Goal: Transaction & Acquisition: Register for event/course

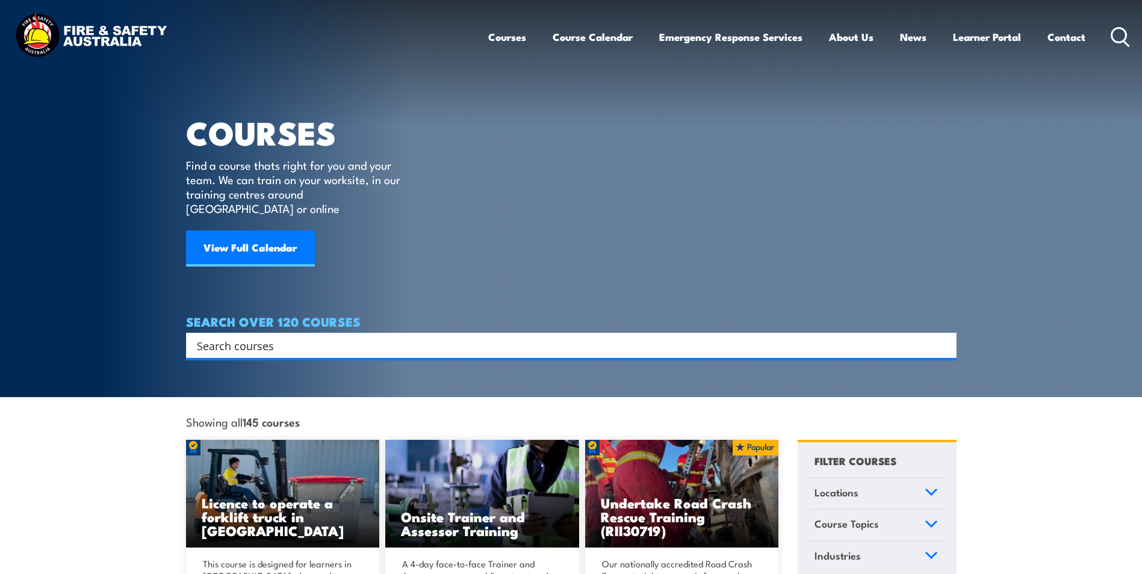
click at [302, 337] on input "Search input" at bounding box center [563, 346] width 733 height 18
type input "fire warden"
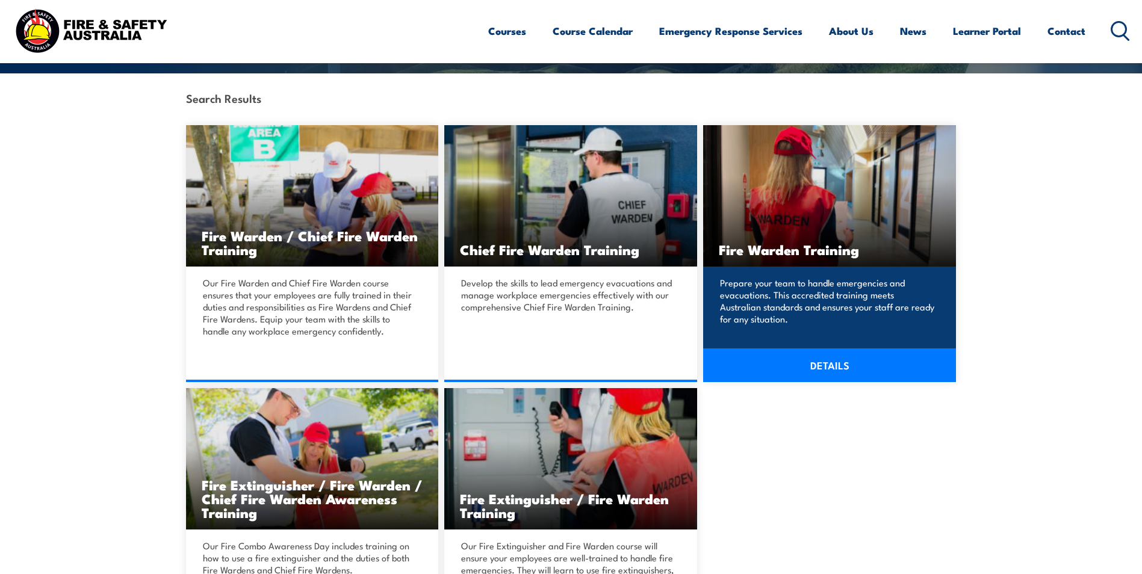
scroll to position [301, 0]
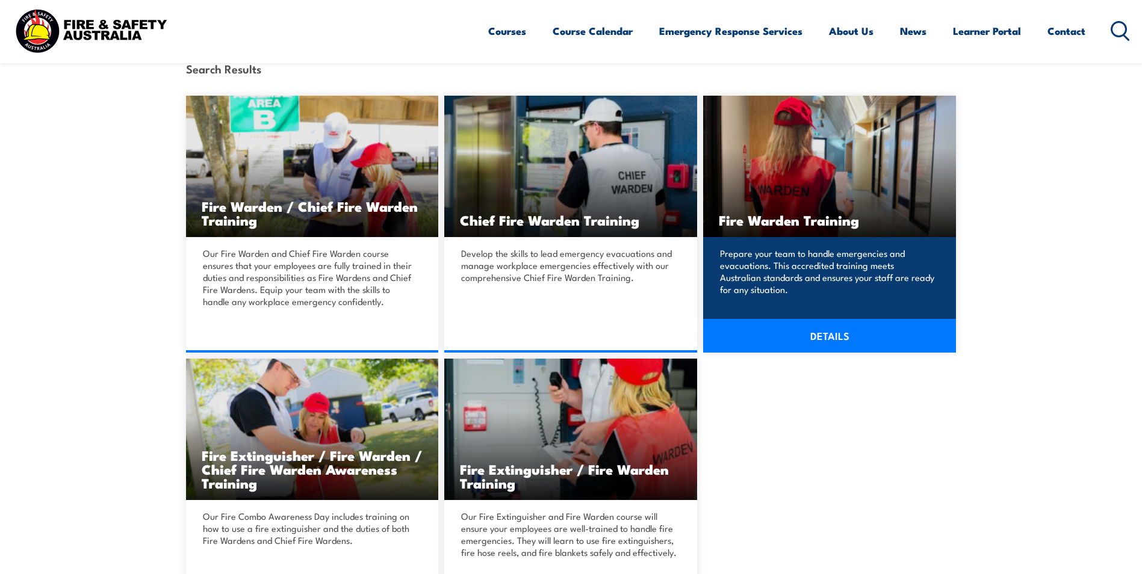
click at [831, 337] on link "DETAILS" at bounding box center [829, 336] width 253 height 34
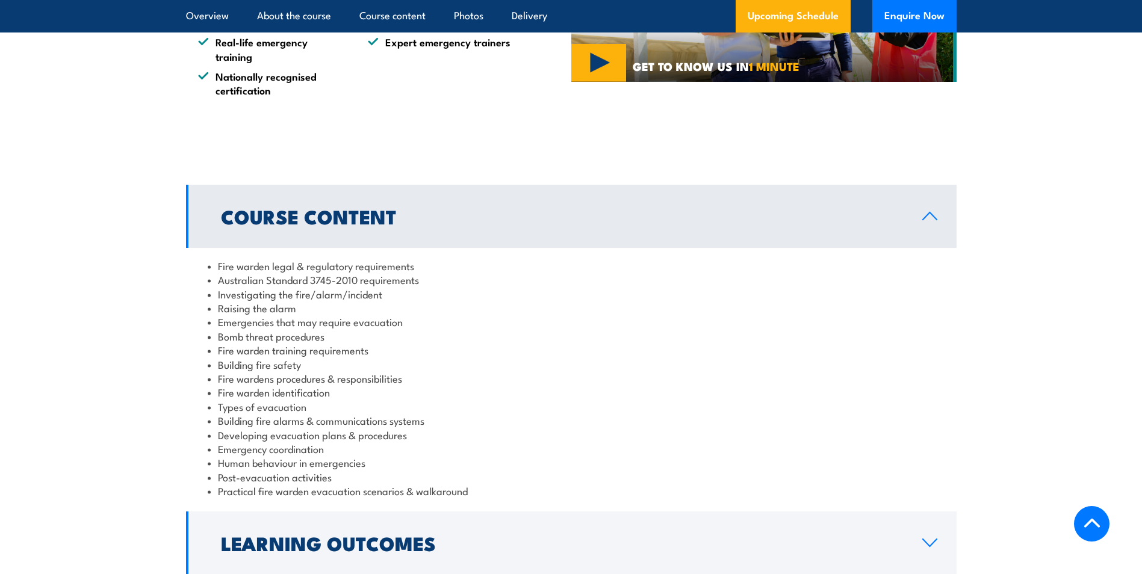
scroll to position [1084, 0]
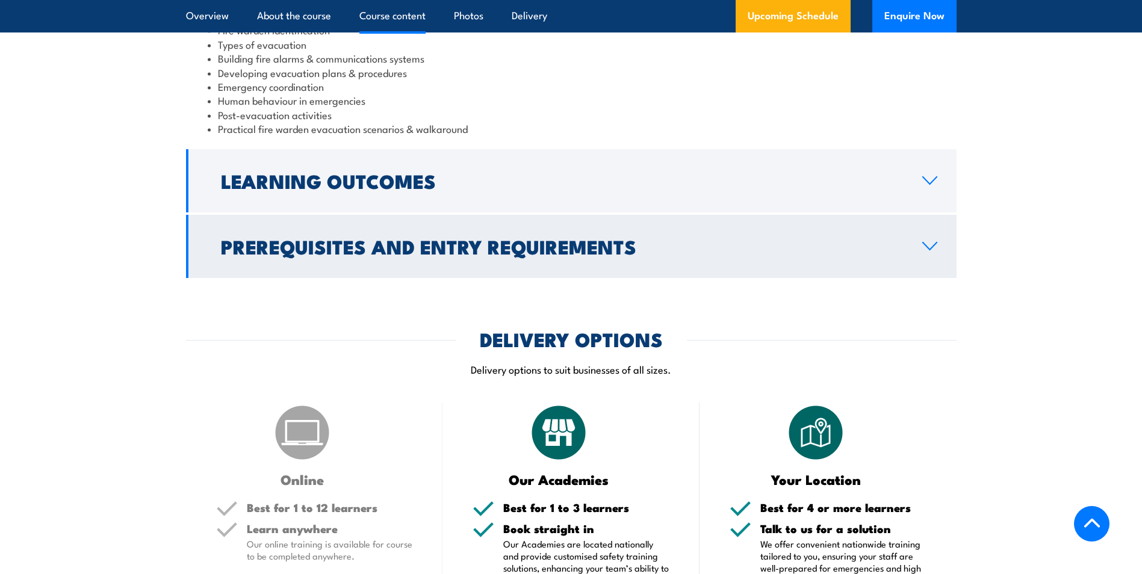
click at [446, 231] on link "Prerequisites and Entry Requirements" at bounding box center [571, 246] width 771 height 63
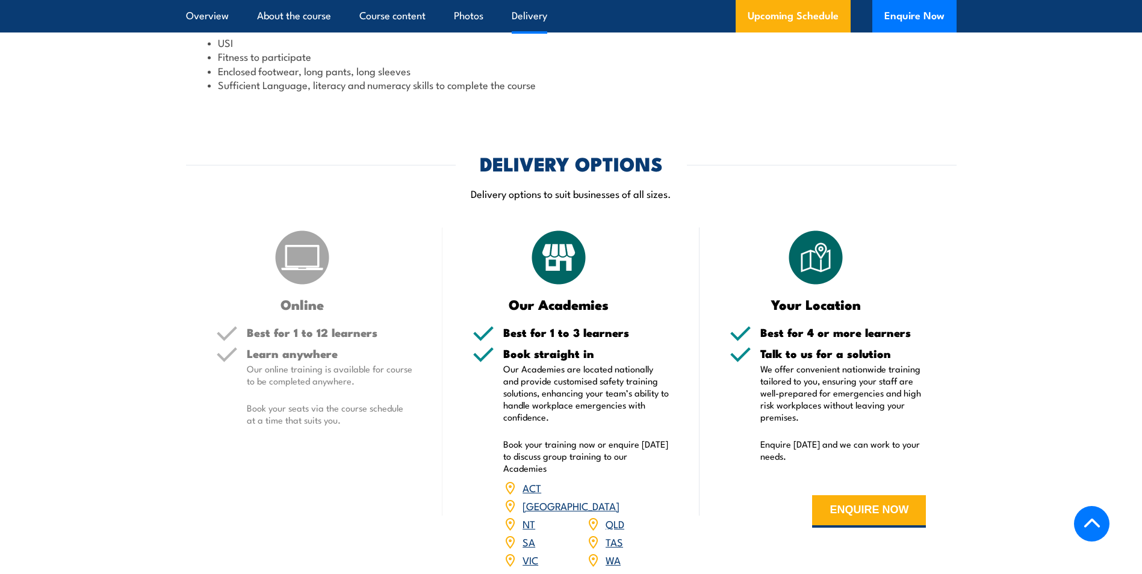
scroll to position [1534, 0]
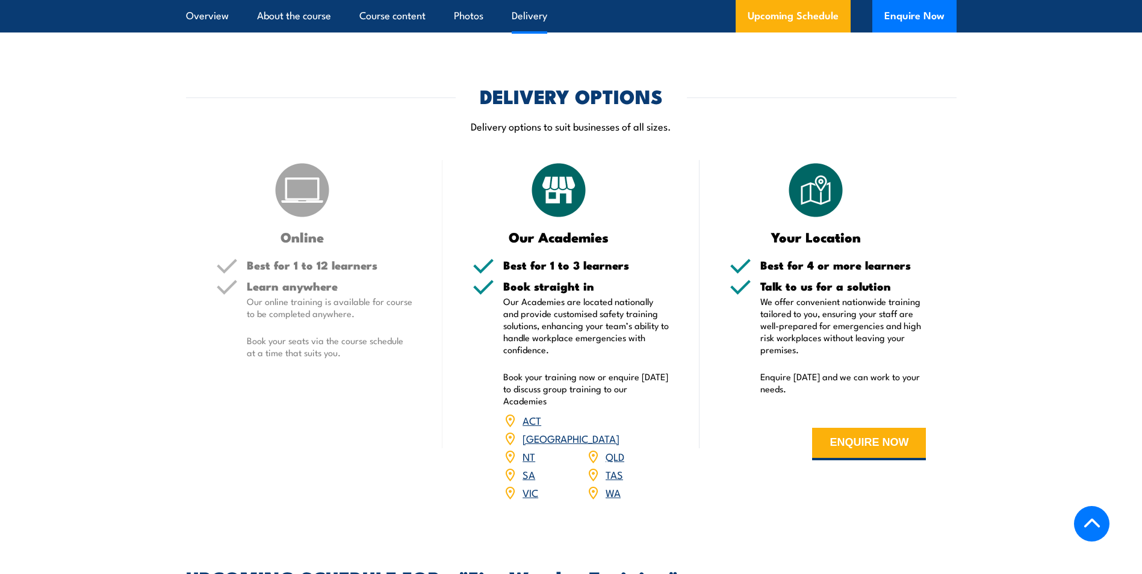
click at [527, 449] on link "NT" at bounding box center [529, 456] width 13 height 14
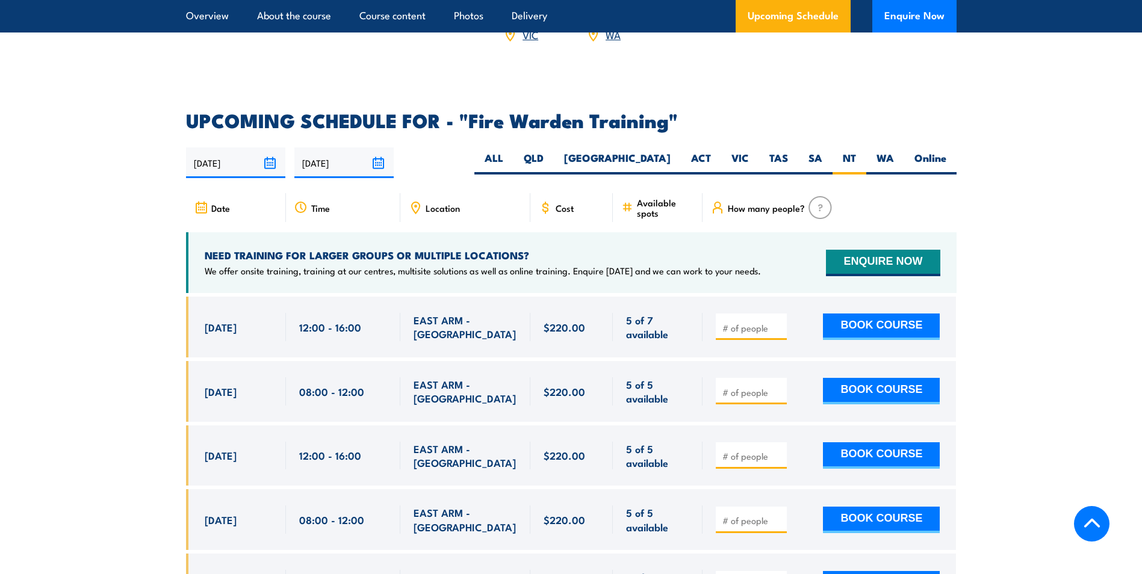
scroll to position [2227, 0]
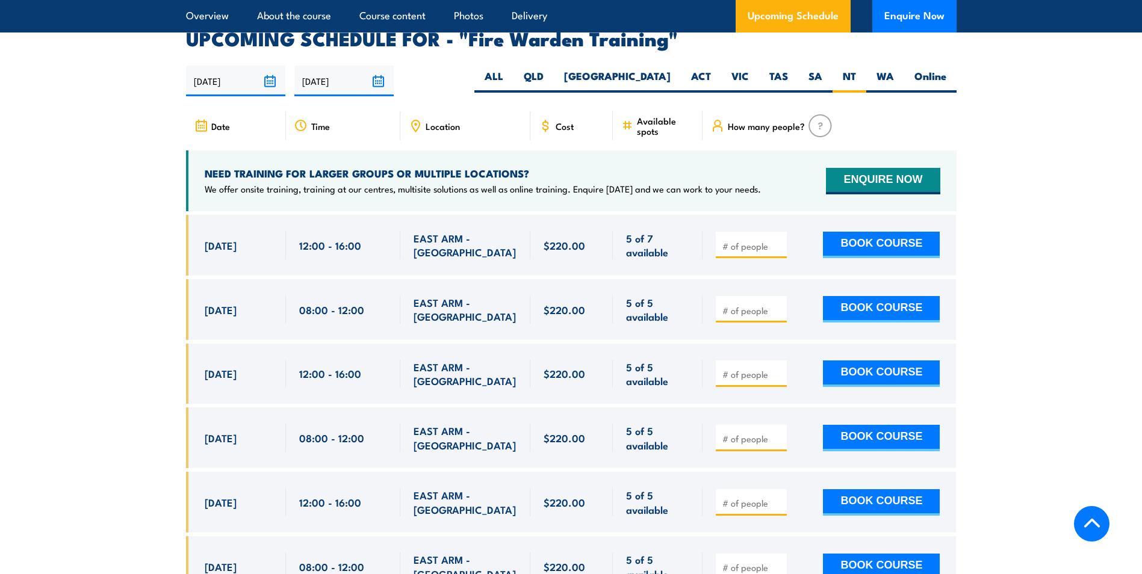
click at [744, 240] on input "number" at bounding box center [752, 246] width 60 height 12
type input "1"
click at [867, 232] on button "BOOK COURSE" at bounding box center [881, 245] width 117 height 26
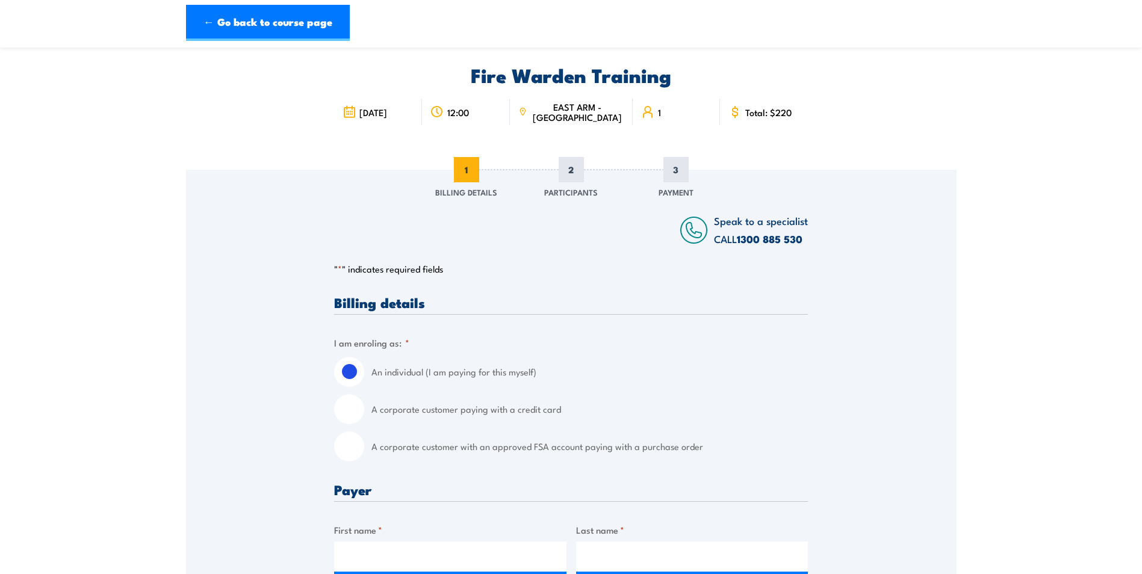
scroll to position [60, 0]
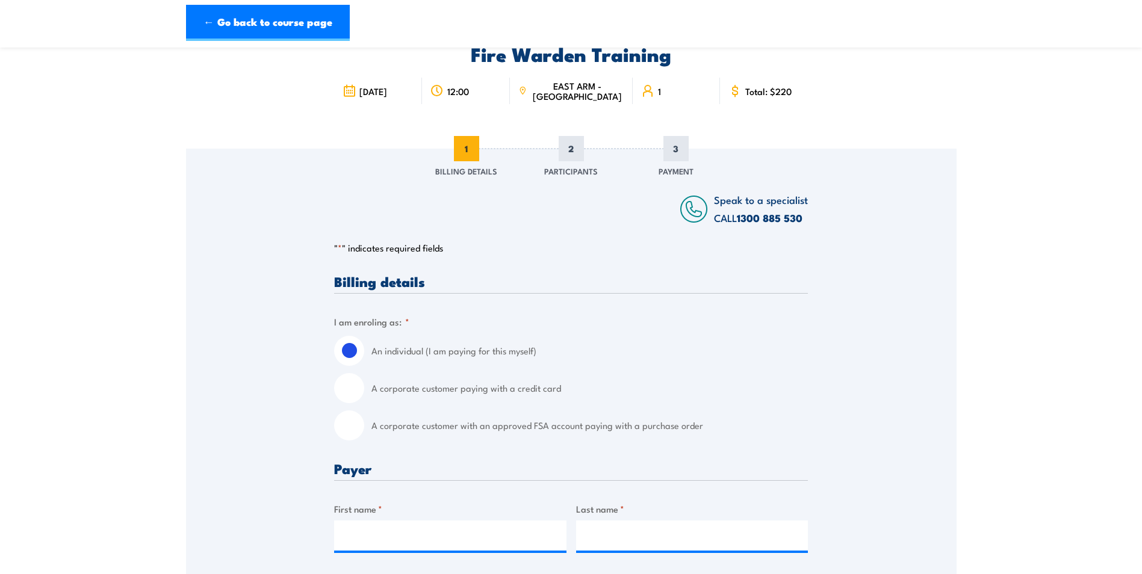
click at [400, 388] on label "A corporate customer paying with a credit card" at bounding box center [589, 388] width 436 height 30
click at [364, 388] on input "A corporate customer paying with a credit card" at bounding box center [349, 388] width 30 height 30
radio input "true"
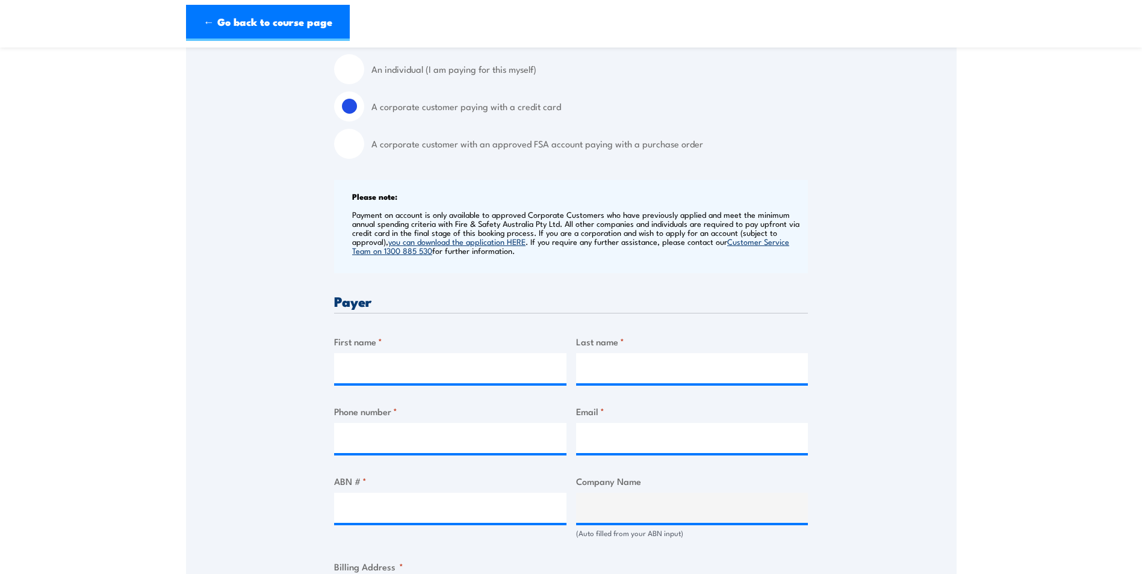
scroll to position [361, 0]
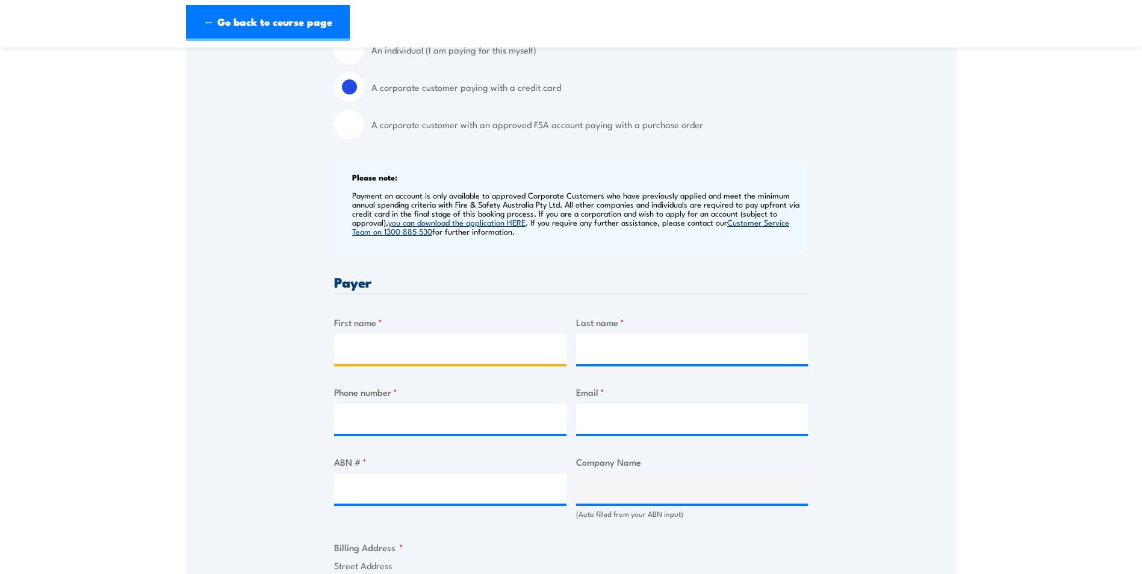
click at [408, 336] on input "First name *" at bounding box center [450, 349] width 232 height 30
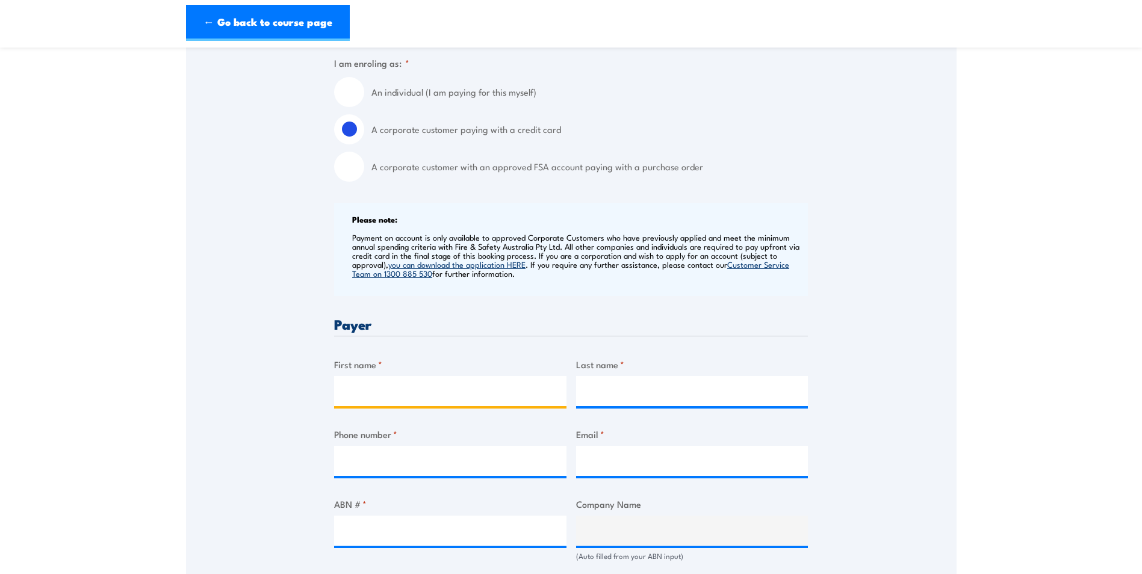
scroll to position [301, 0]
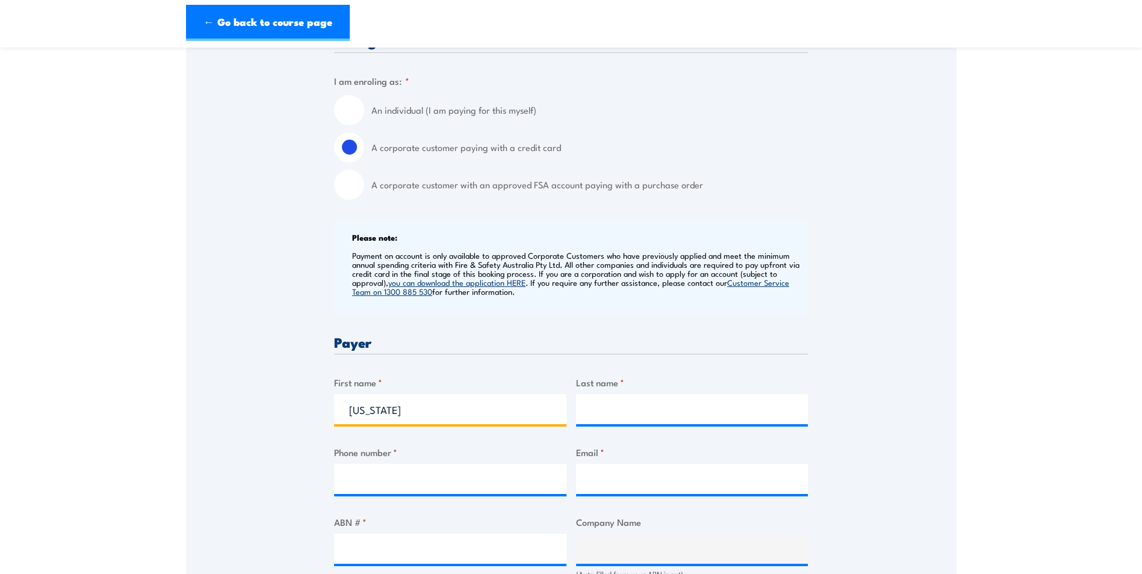
type input "Georgia"
type input "Reggardo"
type input "0427917399"
type input "greggardo@anglicare-nt.org.au"
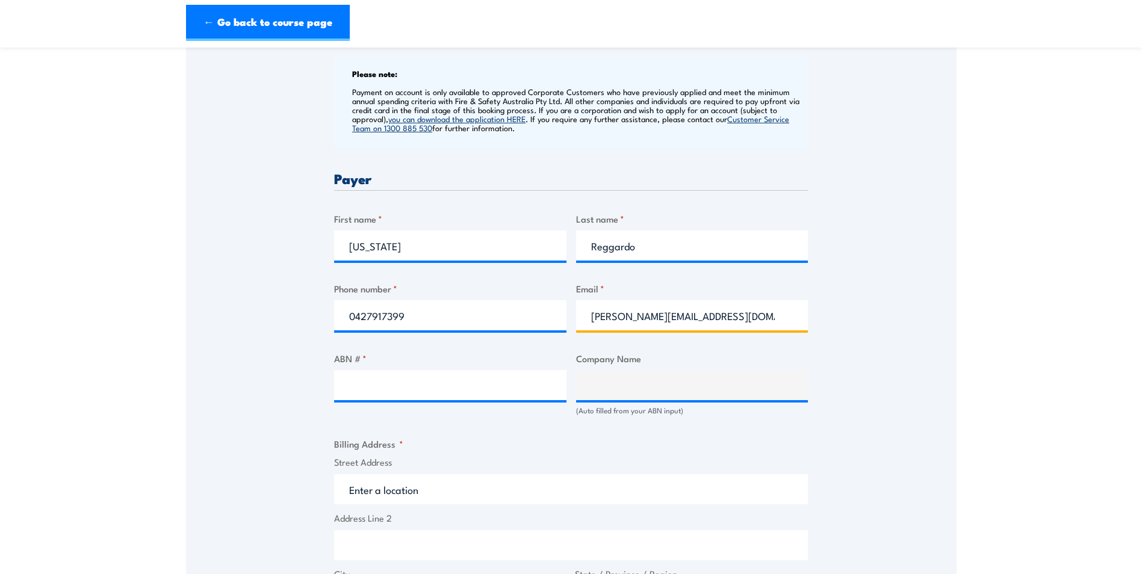
scroll to position [482, 0]
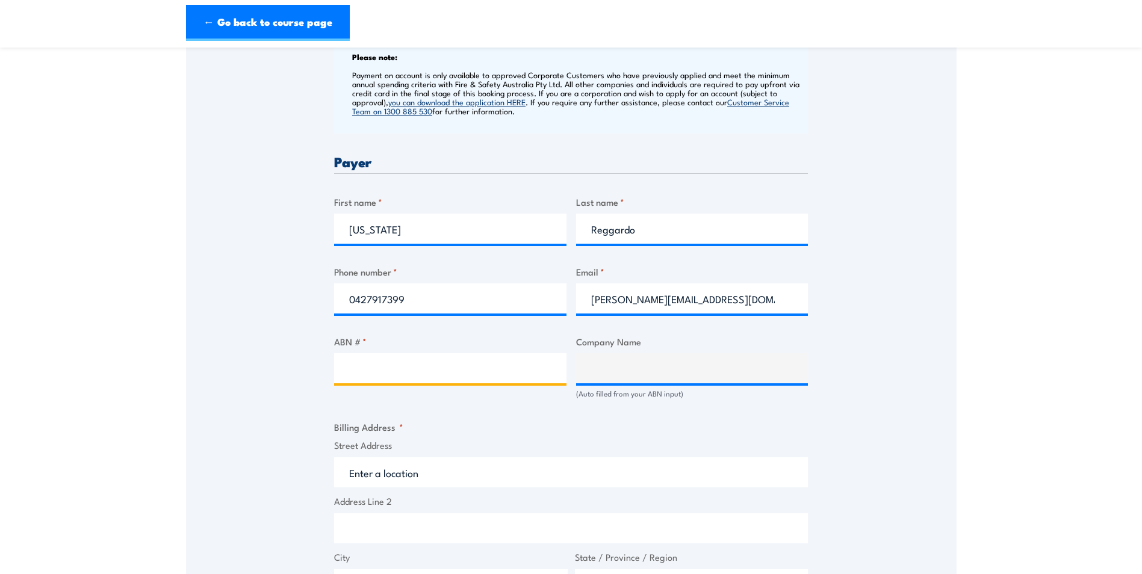
click at [415, 377] on input "ABN # *" at bounding box center [450, 368] width 232 height 30
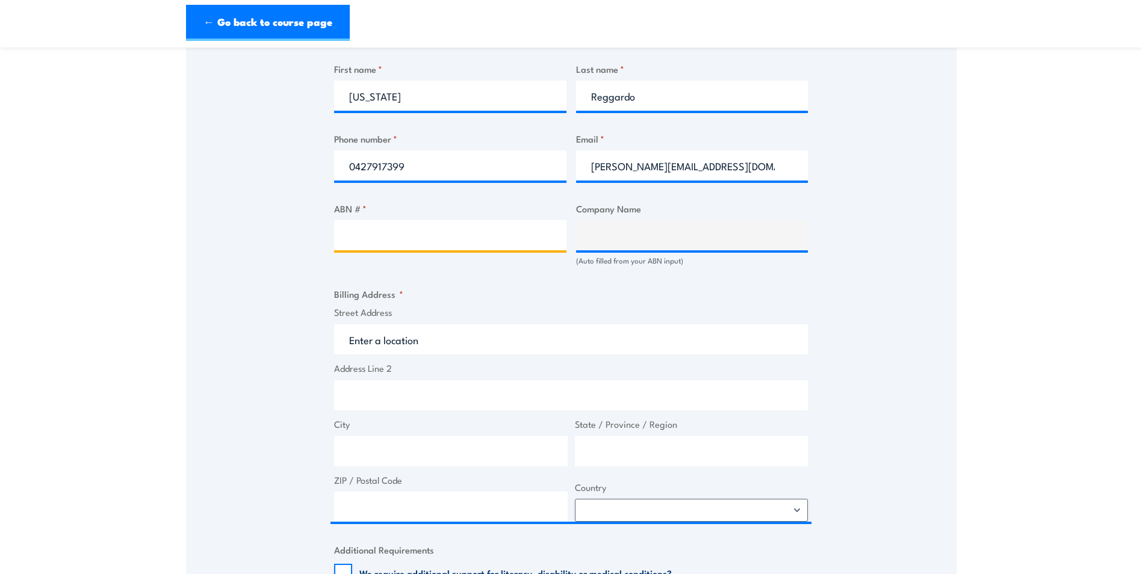
scroll to position [542, 0]
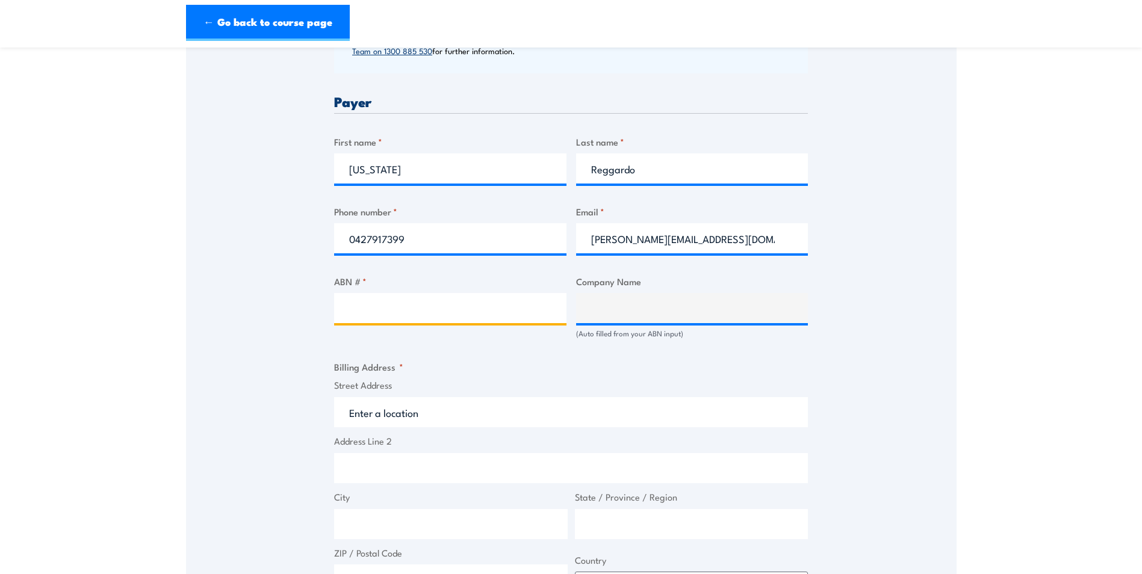
click at [402, 305] on input "ABN # *" at bounding box center [450, 308] width 232 height 30
paste input "61 1874 025 36"
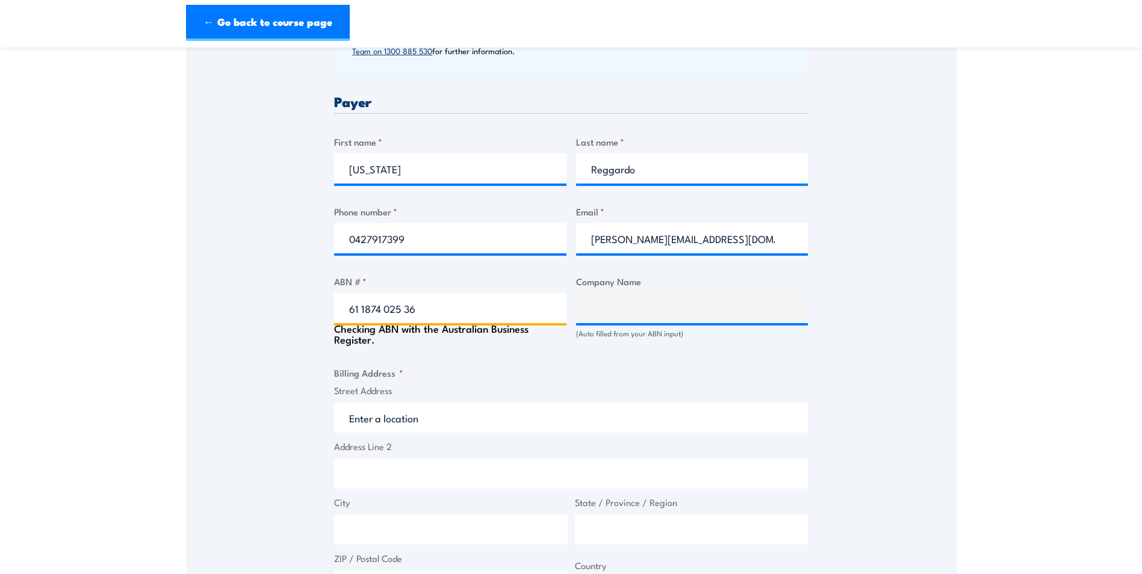
type input "61 1874 025 36"
type input "The Synod of the Diocese of the NT Inc"
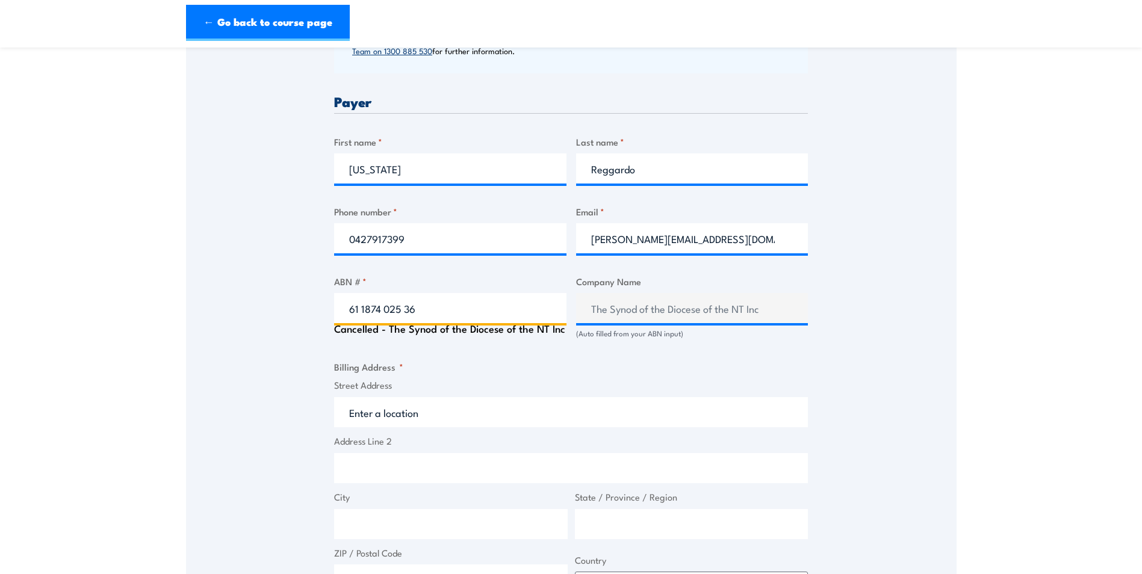
click at [444, 312] on input "61 1874 025 36" at bounding box center [450, 308] width 232 height 30
type input "6"
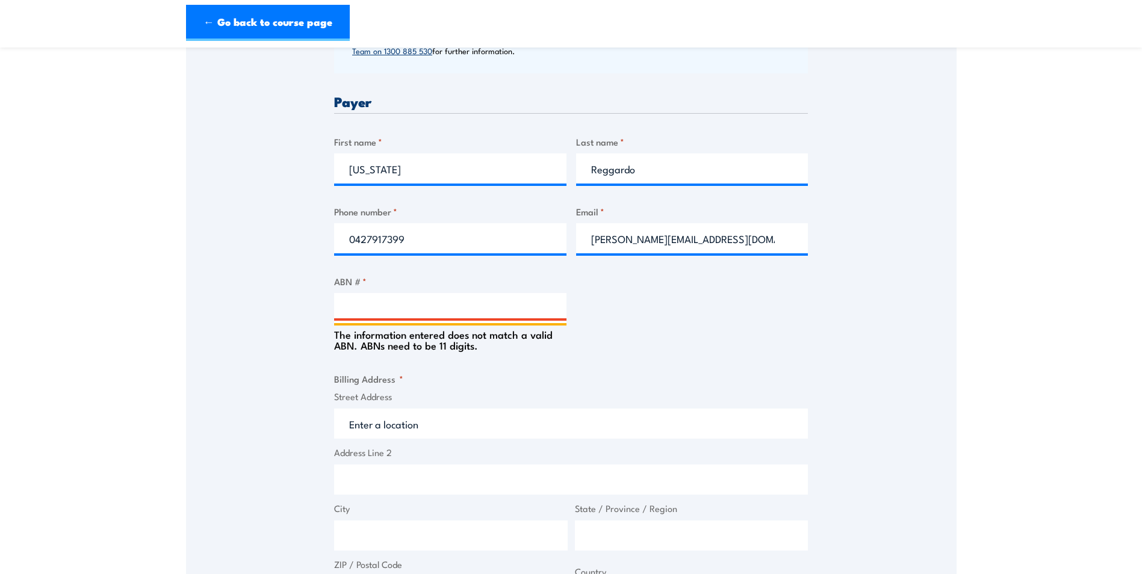
click at [401, 302] on input "ABN # *" at bounding box center [450, 308] width 232 height 30
paste input "76 6055 524 94"
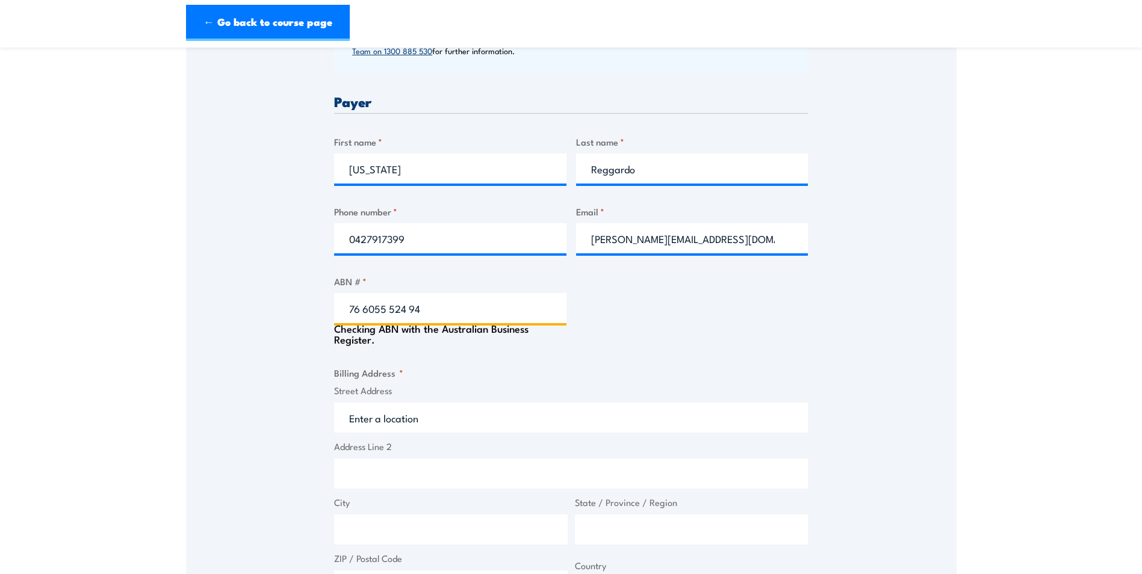
type input "76 6055 524 94"
type input "ANGLICARE N.T. LTD."
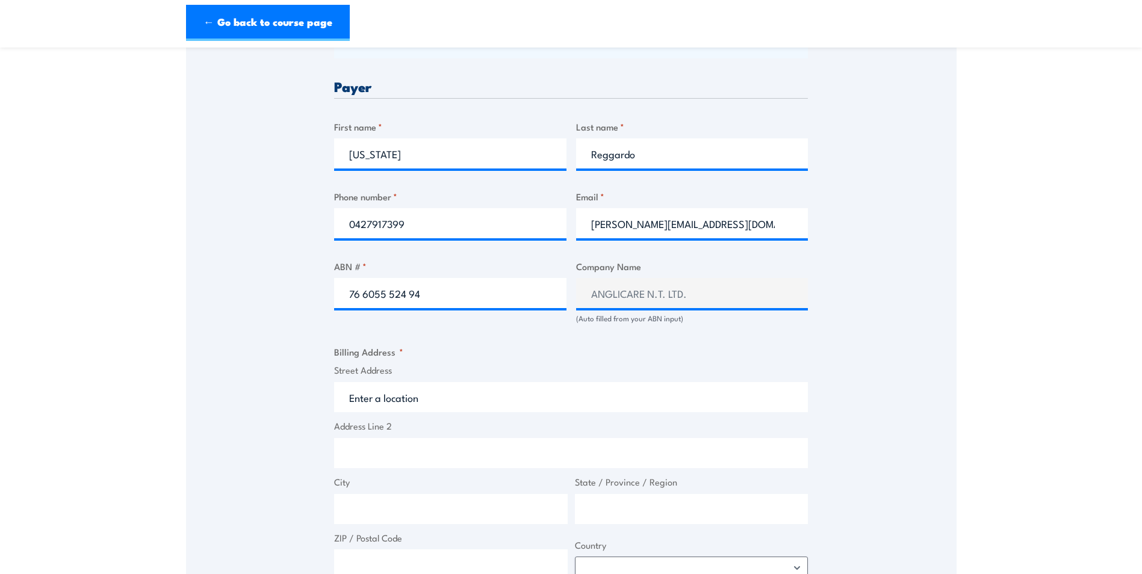
scroll to position [602, 0]
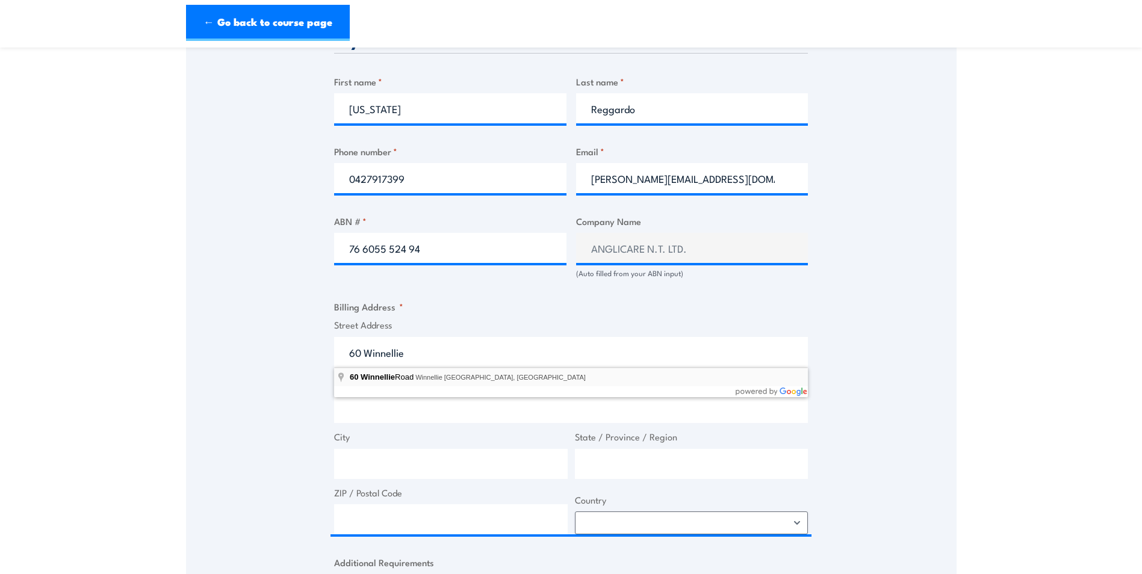
type input "60 Winnellie Road, Winnellie NT, Australia"
type input "60 Winnellie Rd"
type input "Winnellie"
type input "Northern Territory"
type input "0820"
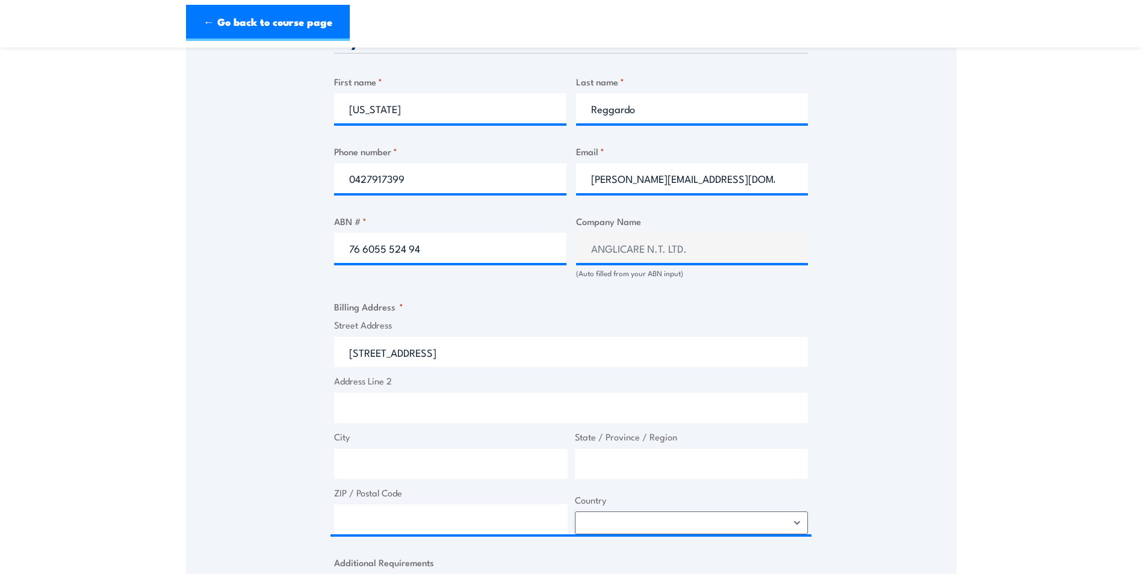
select select "Australia"
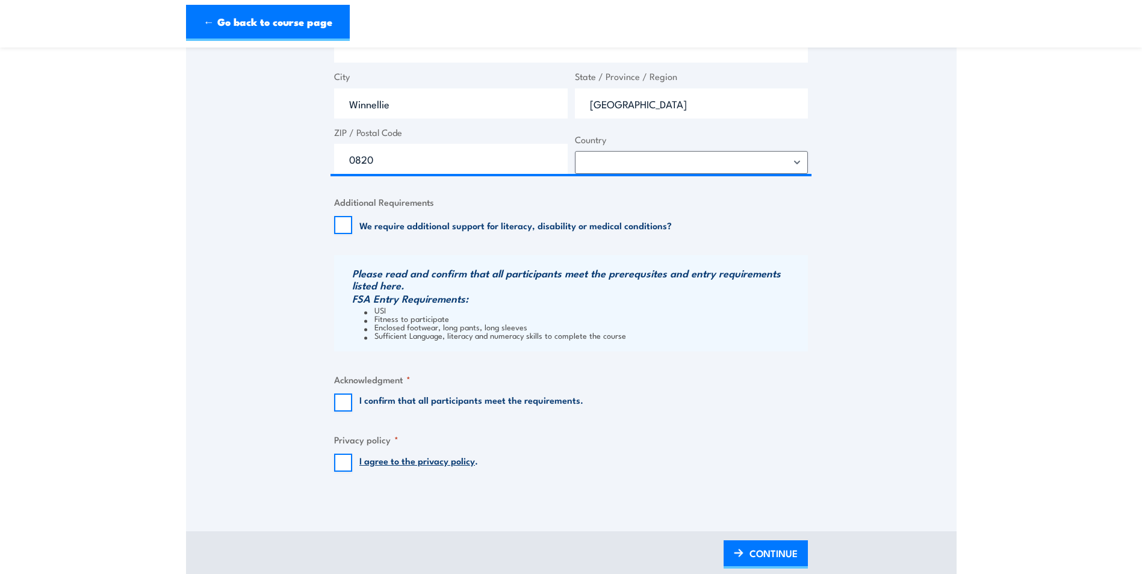
scroll to position [963, 0]
click at [344, 403] on input "I confirm that all participants meet the requirements." at bounding box center [343, 402] width 18 height 18
checkbox input "true"
click at [335, 463] on input "I agree to the privacy policy ." at bounding box center [343, 462] width 18 height 18
checkbox input "true"
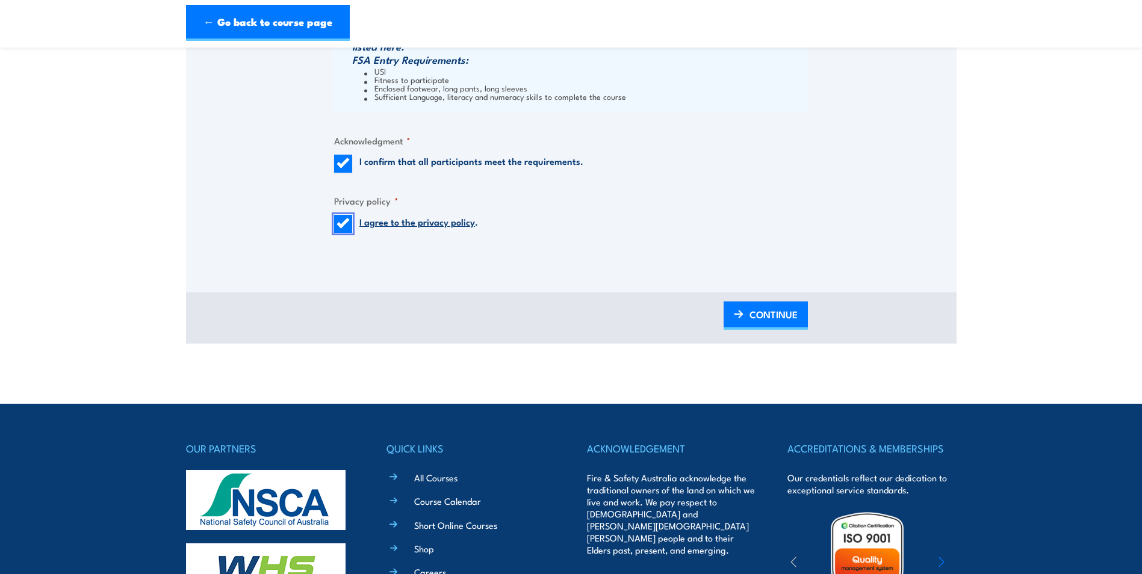
scroll to position [1204, 0]
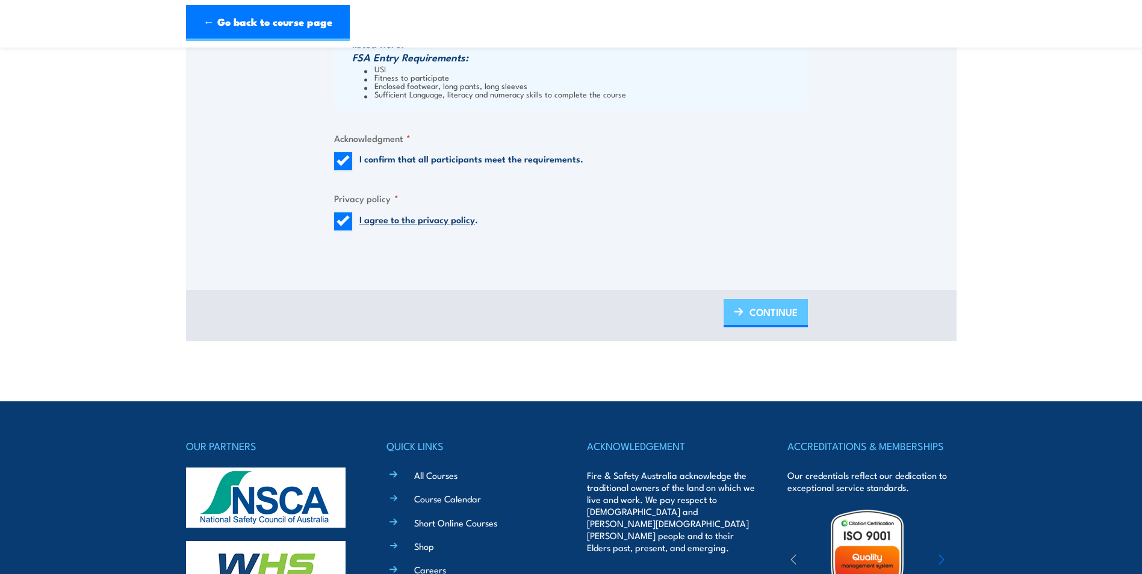
click at [758, 320] on span "CONTINUE" at bounding box center [773, 312] width 48 height 32
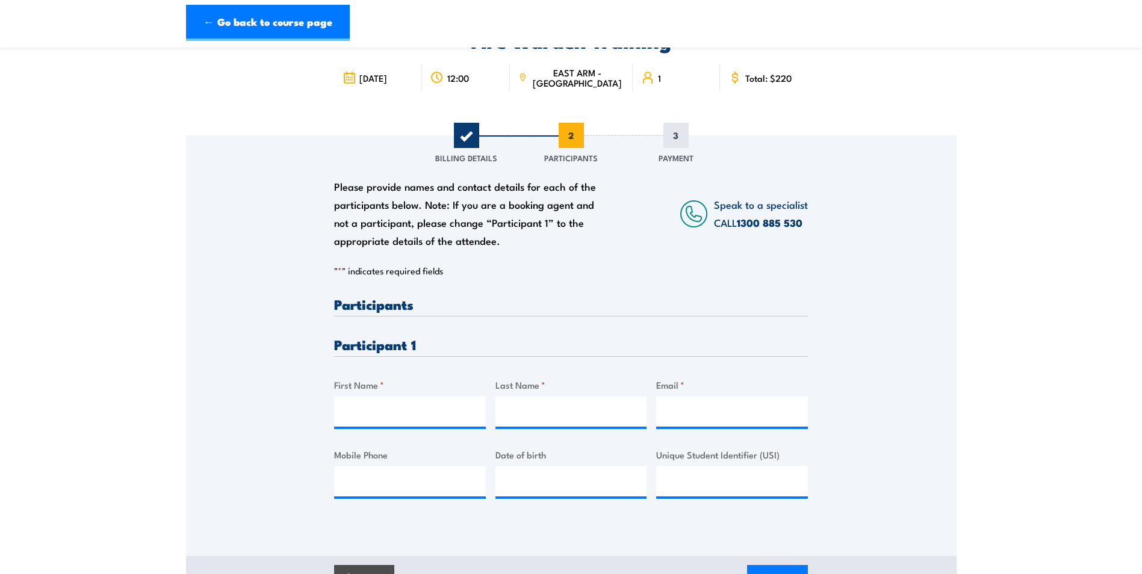
scroll to position [181, 0]
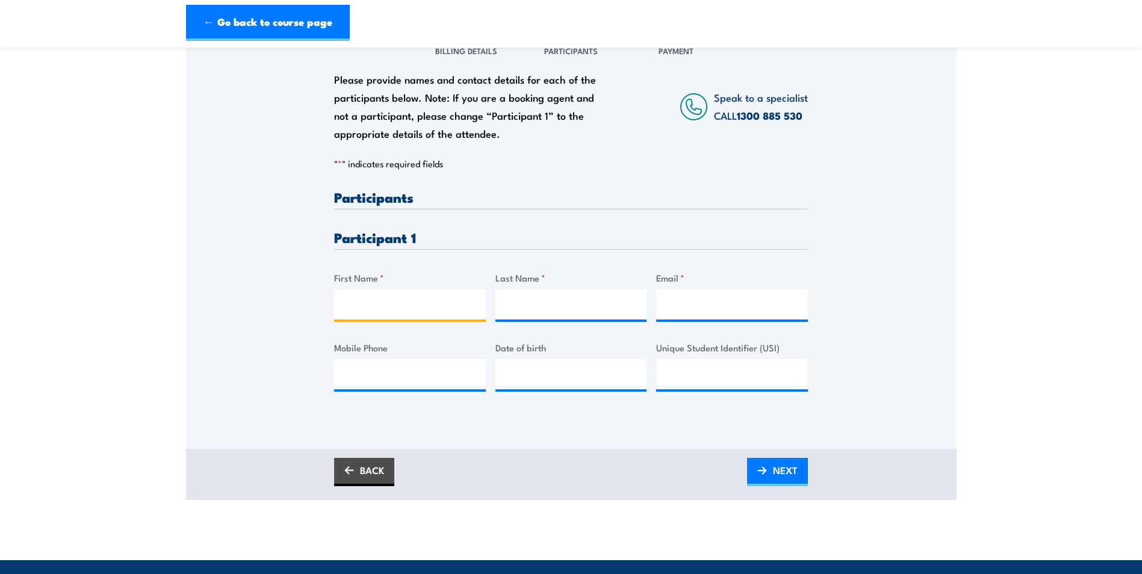
click at [363, 313] on input "First Name *" at bounding box center [410, 305] width 152 height 30
type input "Georgia"
type input "Reggardo"
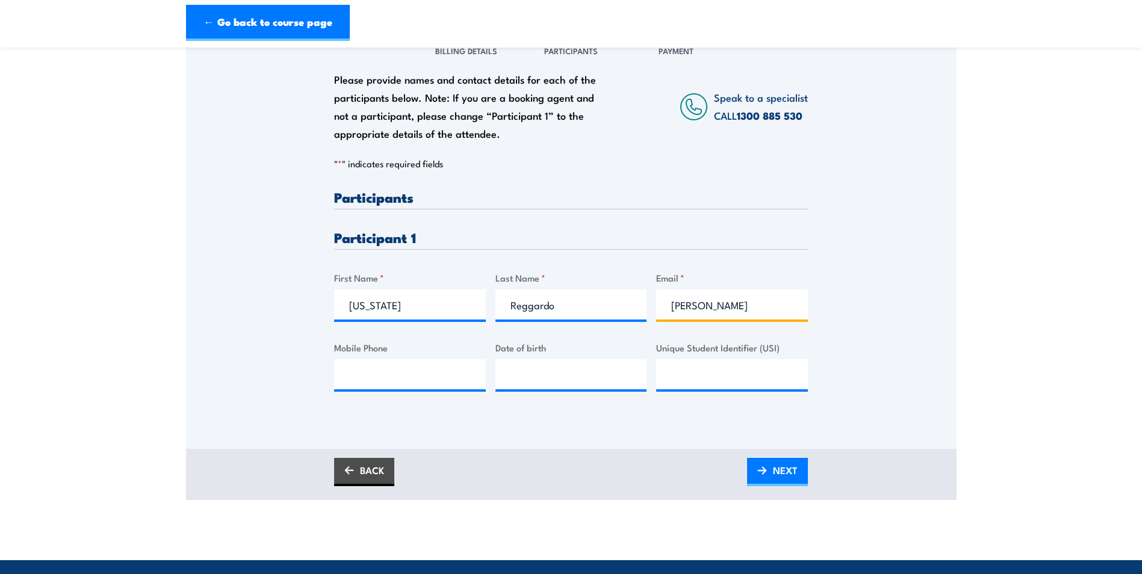
click at [713, 310] on input "greg" at bounding box center [732, 305] width 152 height 30
type input "greggardo@anglicare-nt.org.au"
type input "0427917399"
click at [556, 374] on input "__/__/____" at bounding box center [571, 374] width 152 height 30
type input "31/05/2000"
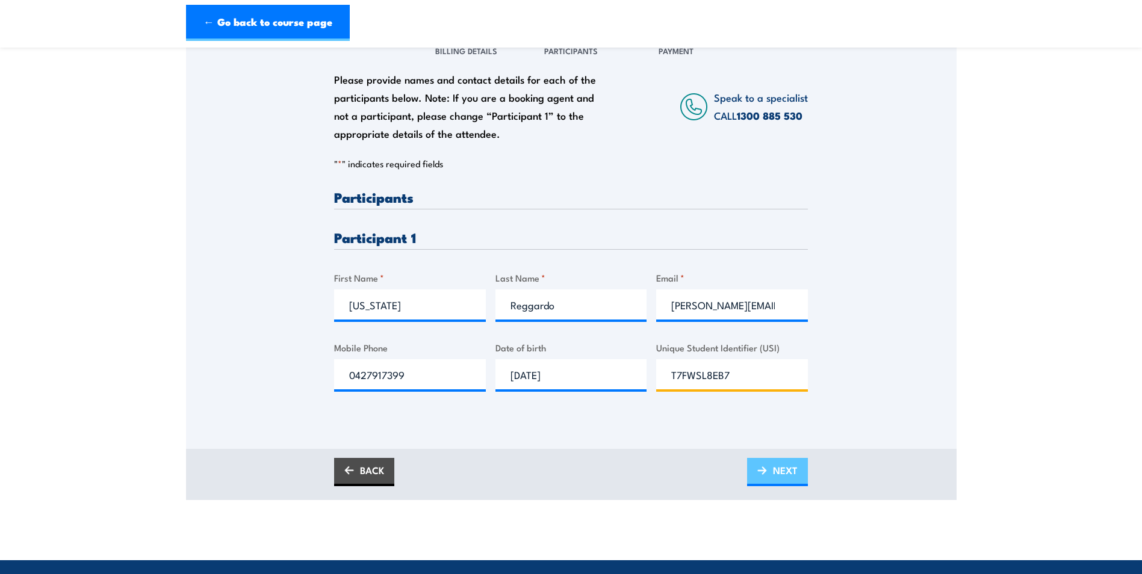
type input "T7FWSL8EB7"
click at [765, 471] on img at bounding box center [762, 471] width 10 height 8
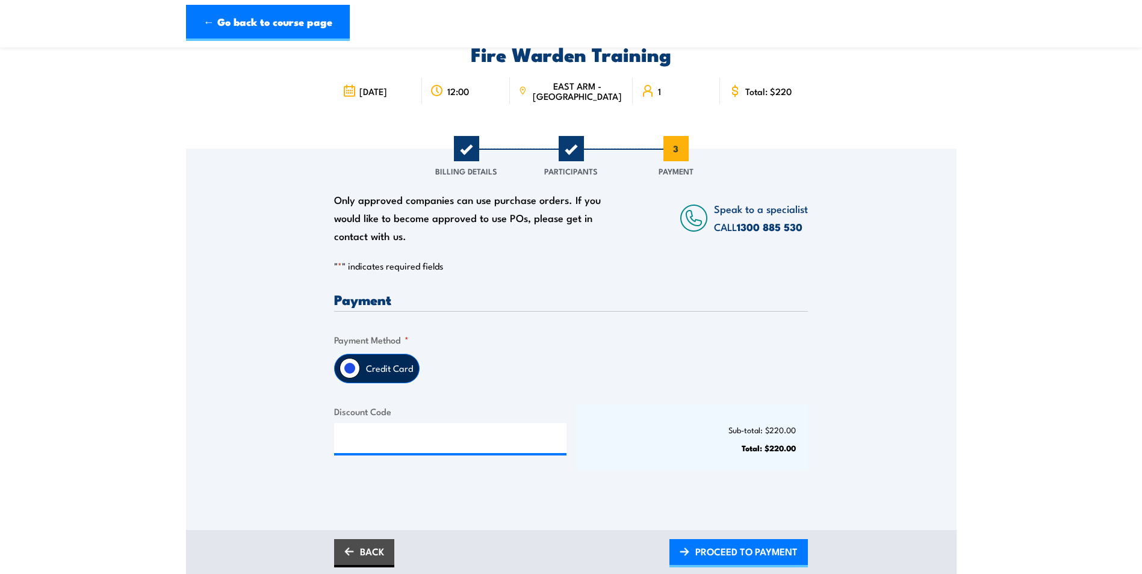
scroll to position [120, 0]
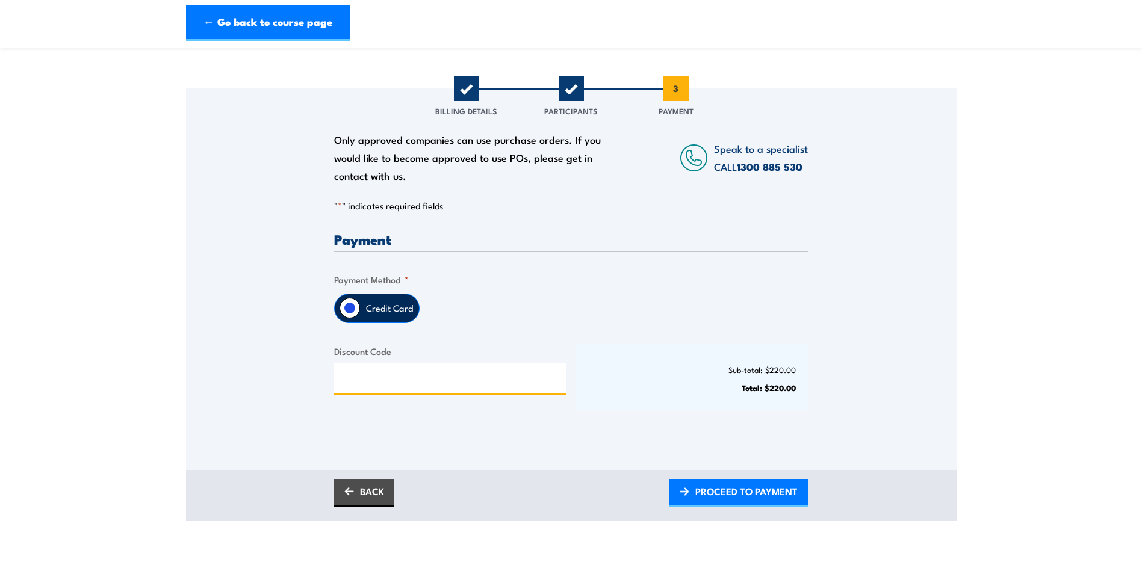
click at [408, 388] on input "Discount Code" at bounding box center [450, 378] width 232 height 30
click at [386, 311] on label "Credit Card" at bounding box center [389, 308] width 59 height 28
click at [360, 311] on input "Credit Card" at bounding box center [350, 308] width 20 height 20
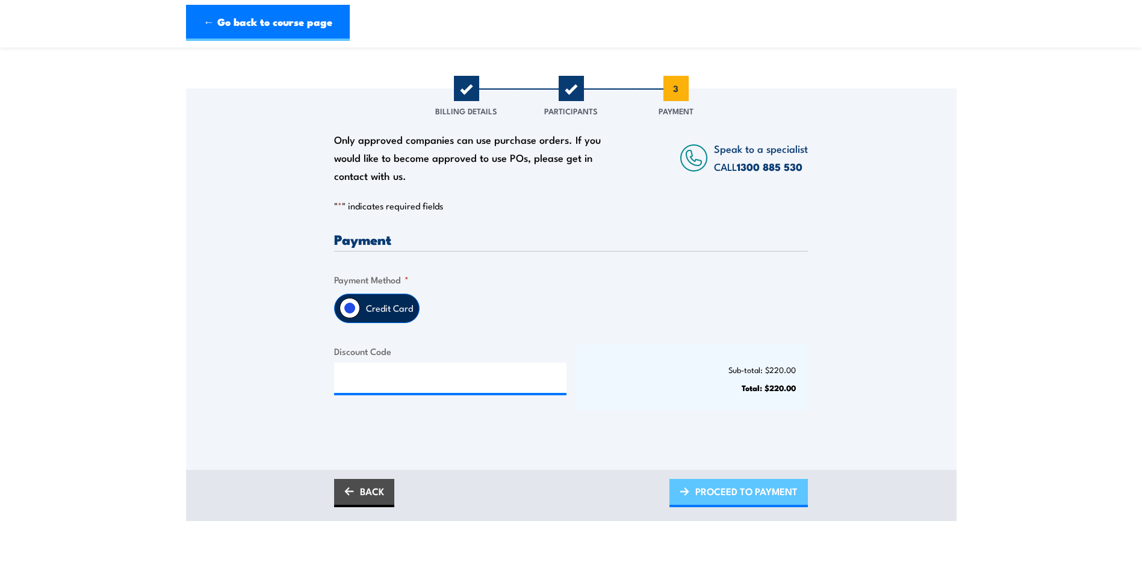
click at [735, 489] on span "PROCEED TO PAYMENT" at bounding box center [746, 492] width 102 height 32
click at [749, 498] on span "PLEASE WAIT..." at bounding box center [764, 492] width 67 height 32
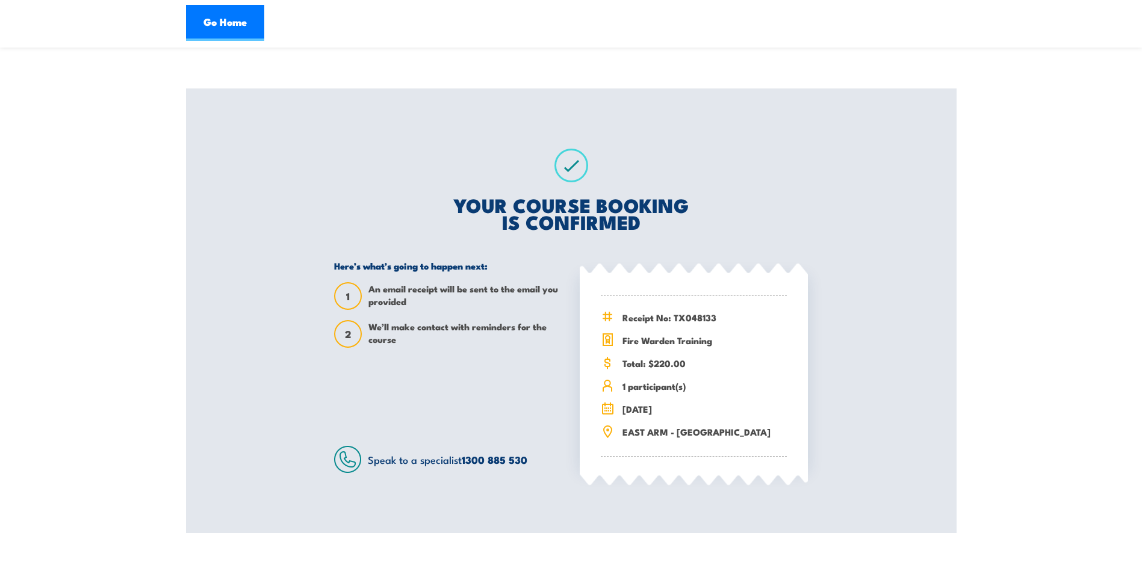
scroll to position [60, 0]
